Goal: Task Accomplishment & Management: Complete application form

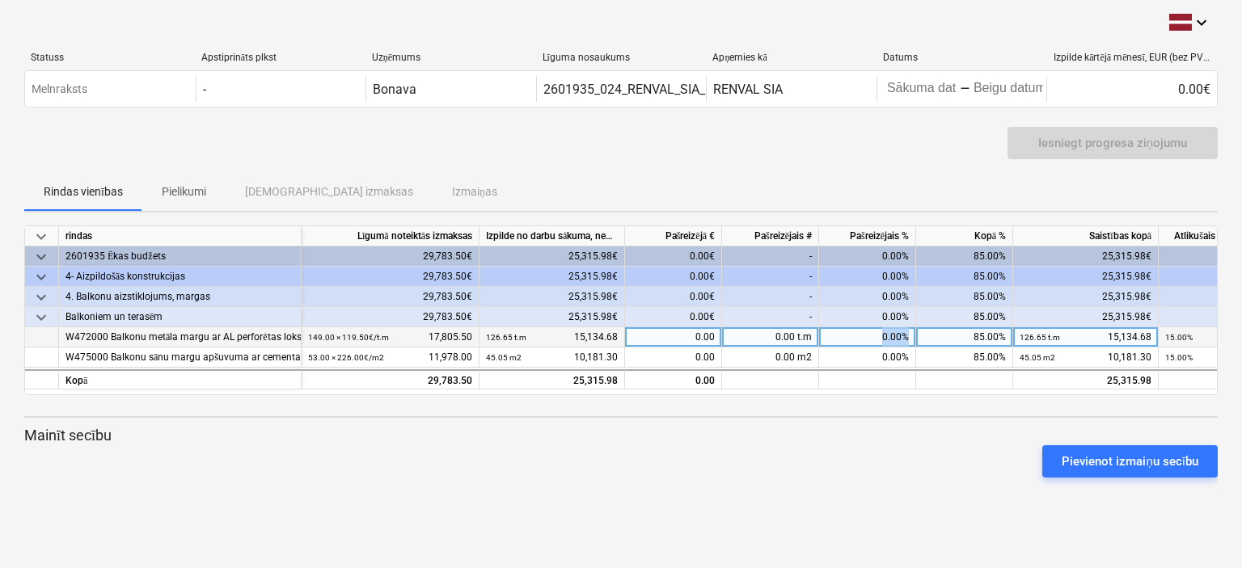
drag, startPoint x: 876, startPoint y: 332, endPoint x: 963, endPoint y: 339, distance: 87.6
click at [0, 0] on div "W472000 Balkonu metāla margu ar AL perforētas loksnes montāža atbilstoši projek…" at bounding box center [0, 0] width 0 height 0
drag, startPoint x: 753, startPoint y: 339, endPoint x: 863, endPoint y: 341, distance: 110.0
click at [0, 0] on div "W472000 Balkonu metāla margu ar AL perforētas loksnes montāža atbilstoši projek…" at bounding box center [0, 0] width 0 height 0
click at [745, 344] on div "0.00 t.m" at bounding box center [770, 337] width 97 height 20
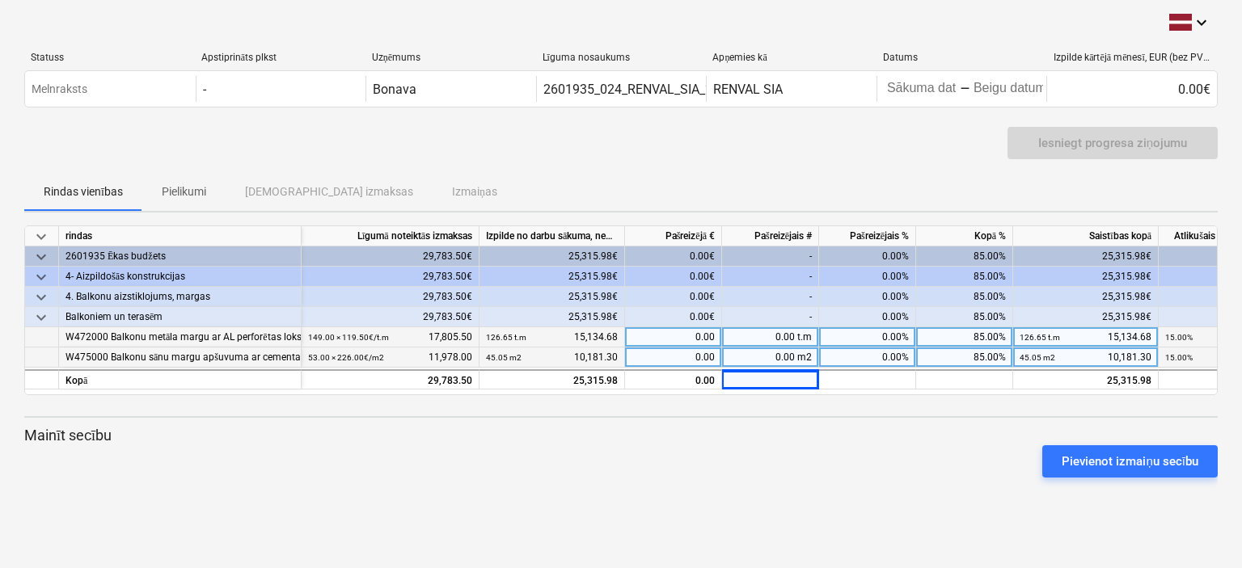
click at [778, 351] on div "0.00 m2" at bounding box center [770, 358] width 97 height 20
click at [768, 336] on div "0.00 t.m" at bounding box center [770, 337] width 97 height 20
type input "7"
type input "22,35"
click at [770, 339] on div "0.00 t.m" at bounding box center [770, 337] width 97 height 20
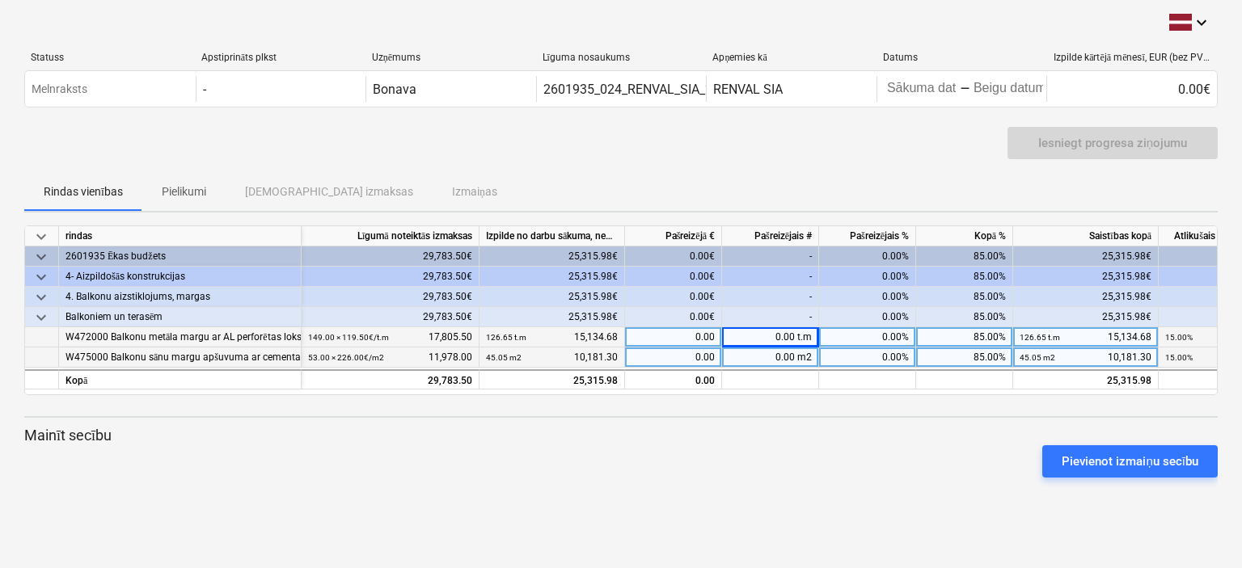
click at [861, 335] on div "0.00%" at bounding box center [867, 337] width 97 height 20
type input "15"
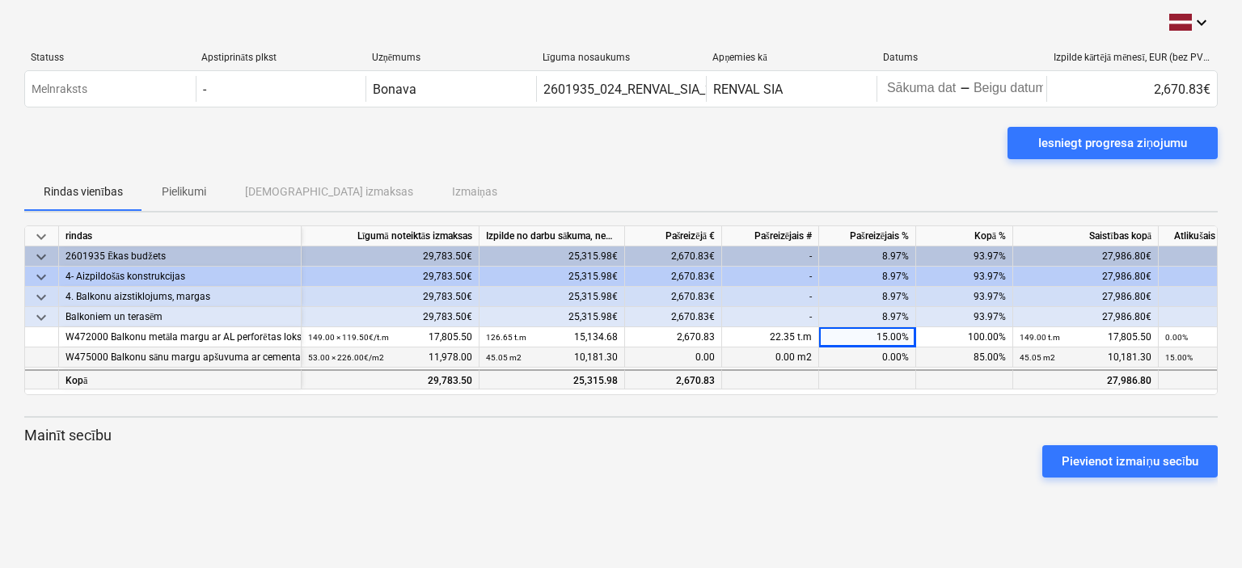
click at [876, 373] on div at bounding box center [867, 379] width 97 height 20
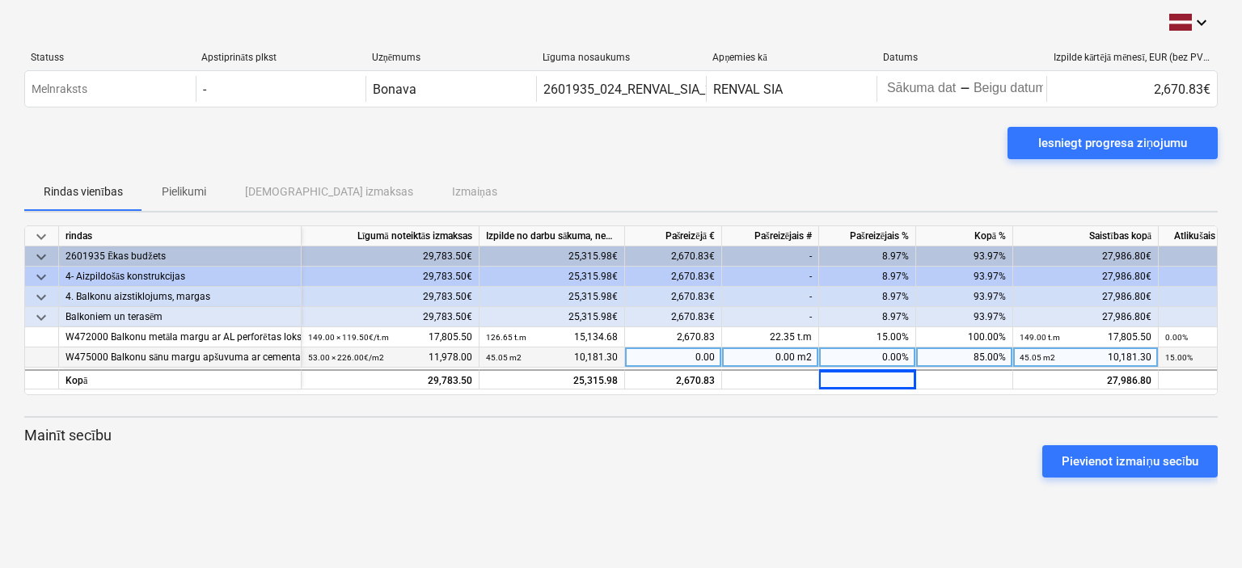
click at [880, 356] on div "0.00%" at bounding box center [867, 358] width 97 height 20
type input "15"
click at [832, 453] on div "Pievienot izmaiņu secību" at bounding box center [621, 461] width 1206 height 45
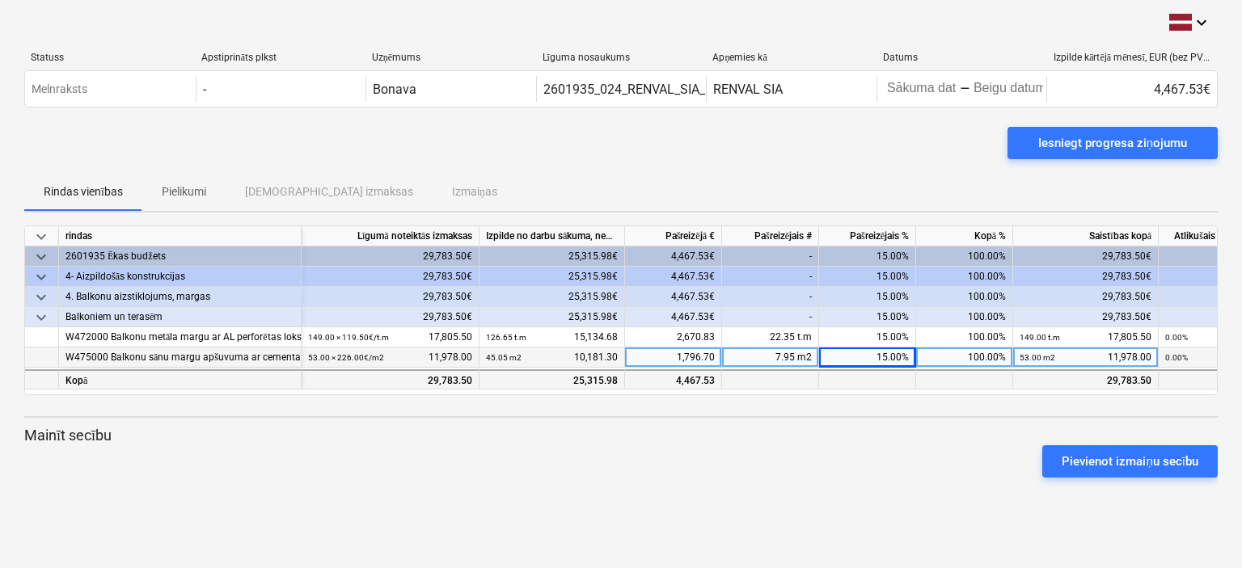
click at [837, 378] on div at bounding box center [867, 379] width 97 height 20
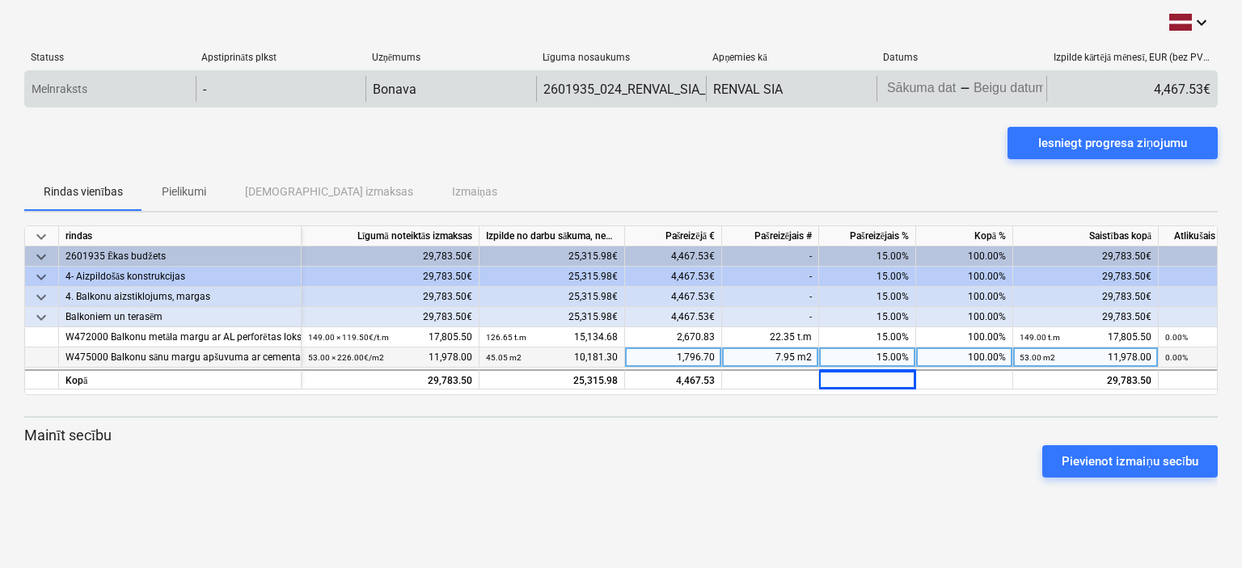
click at [886, 83] on body "keyboard_arrow_down Statuss Apstiprināts plkst Uzņēmums Līguma nosaukums Apņemi…" at bounding box center [621, 284] width 1242 height 568
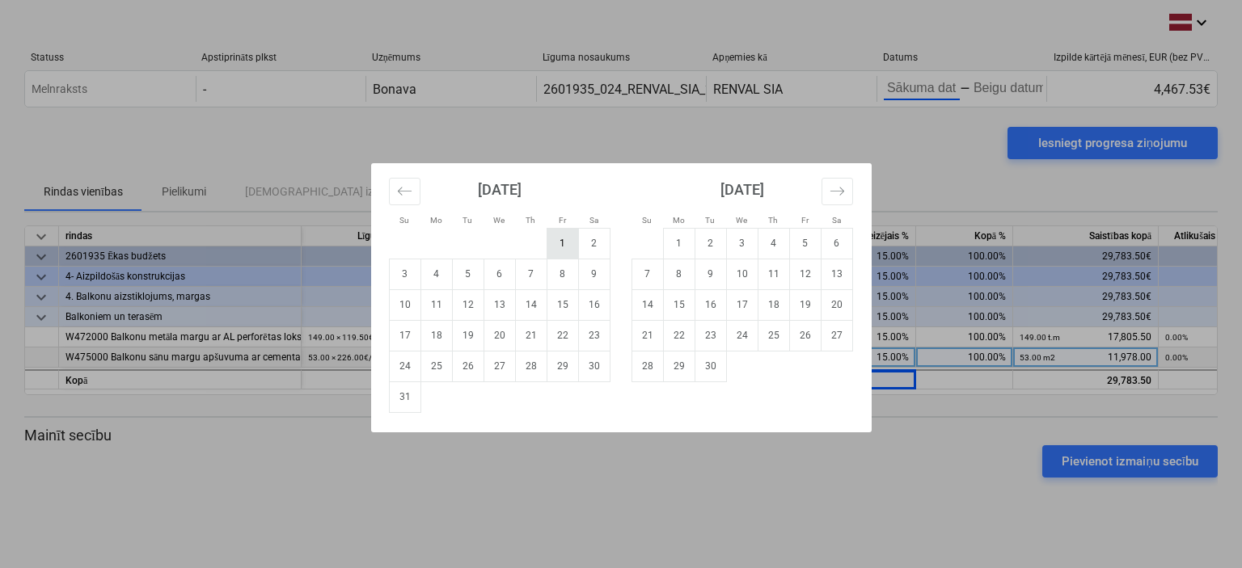
click at [560, 240] on td "1" at bounding box center [562, 243] width 32 height 31
type input "[DATE]"
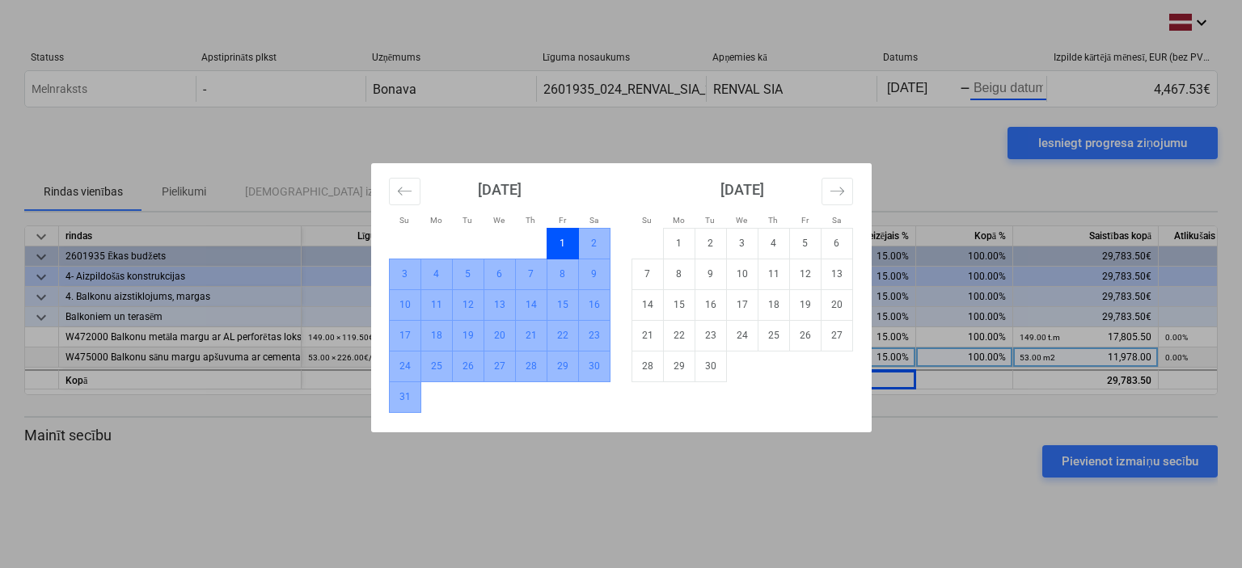
click at [411, 390] on td "31" at bounding box center [405, 397] width 32 height 31
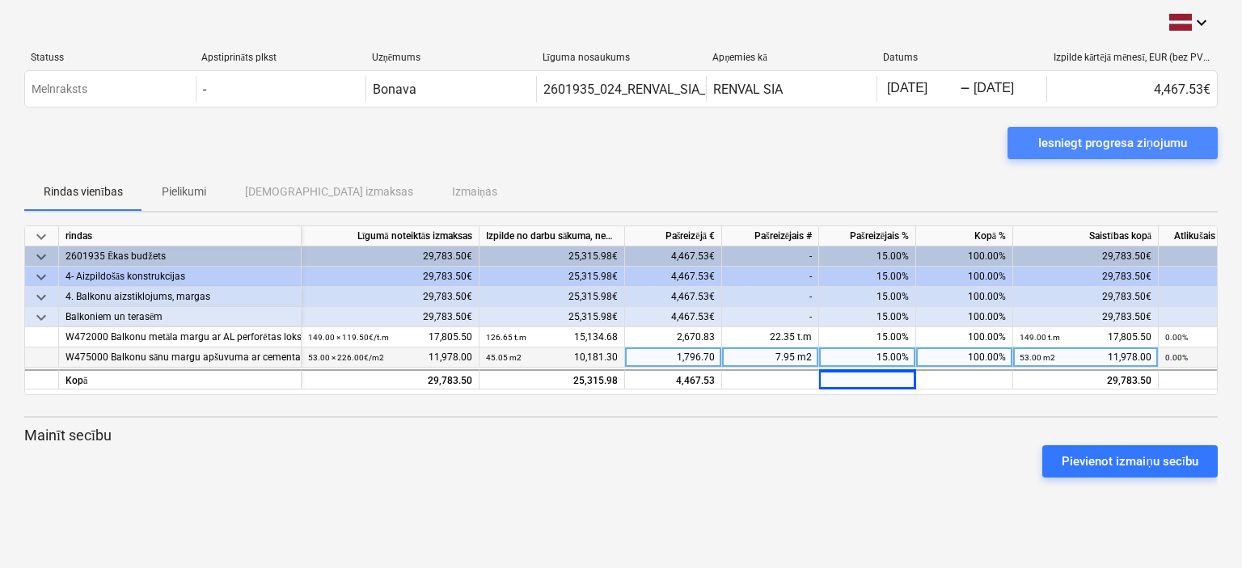
click at [1137, 144] on div "Iesniegt progresa ziņojumu" at bounding box center [1112, 143] width 149 height 21
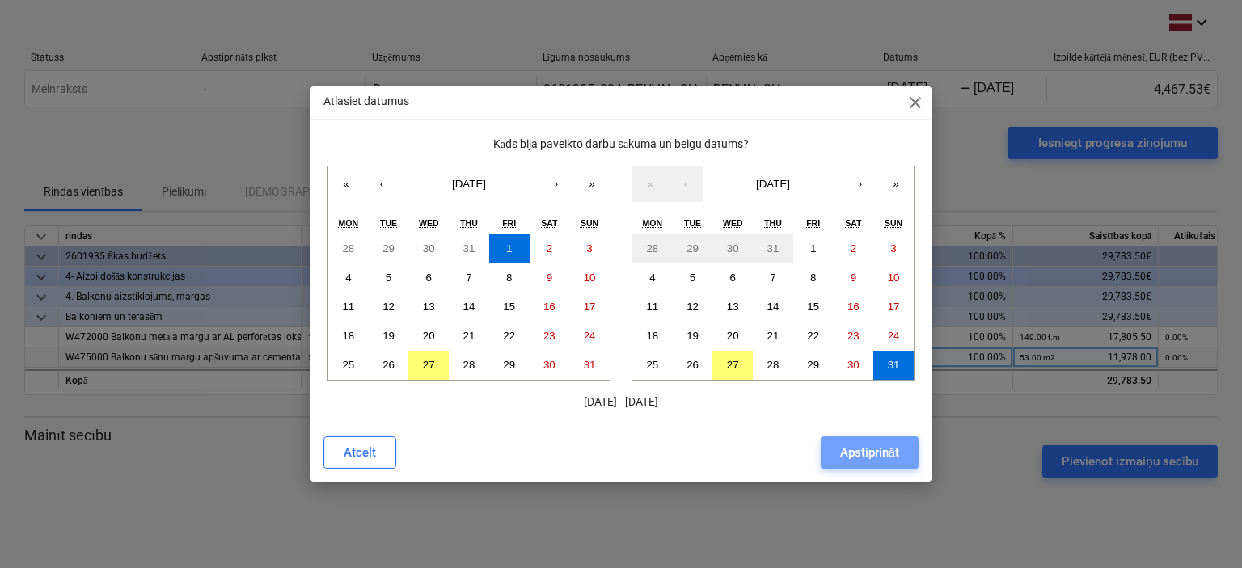
click at [878, 450] on div "Apstiprināt" at bounding box center [869, 452] width 59 height 21
